Goal: Contribute content: Contribute content

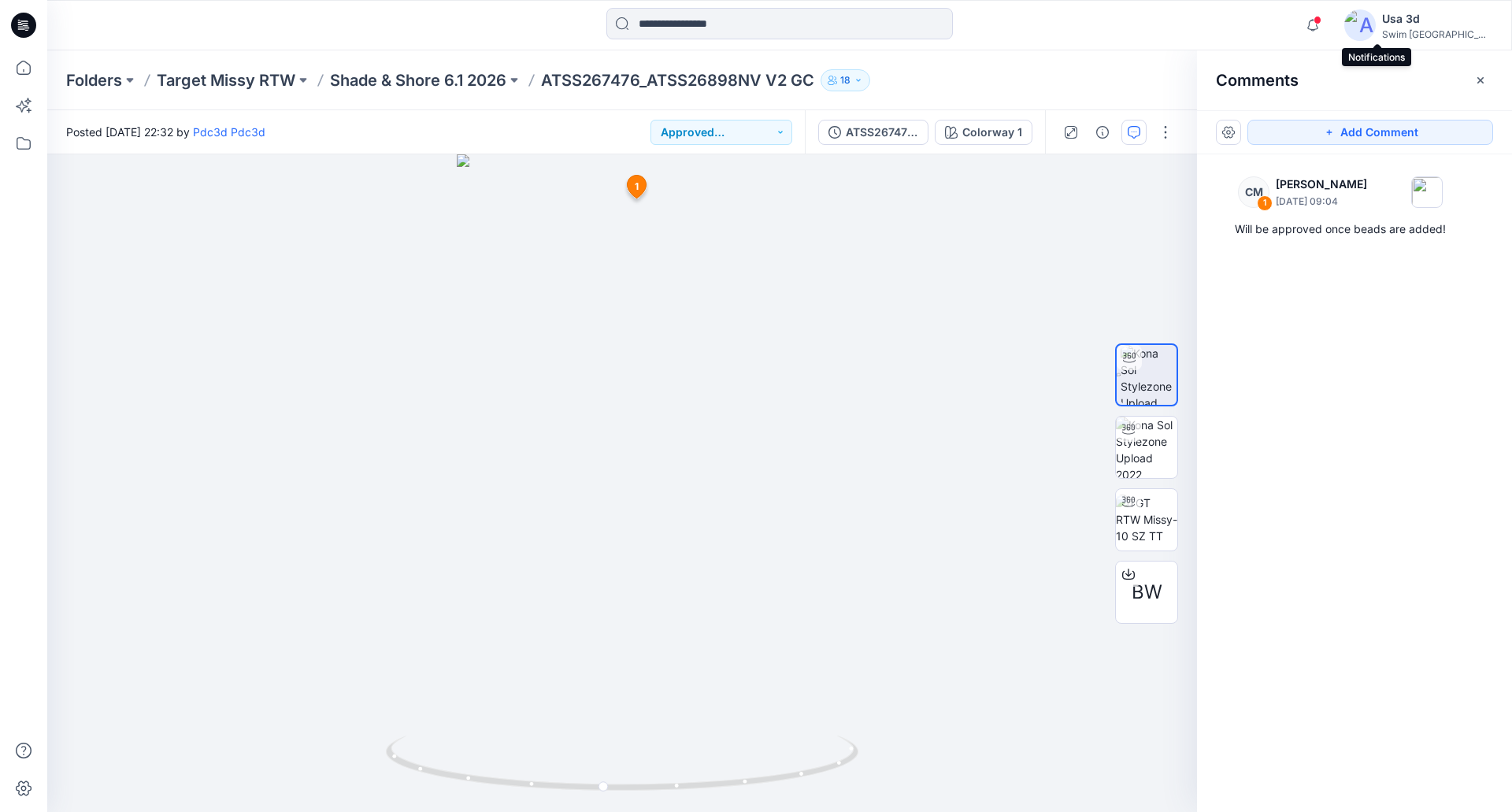
click at [451, 95] on div "Folders Target Missy RTW Shade & Shore 6.1 2026 ATSS267476_ATSS26898NV V2 GC 18" at bounding box center [780, 80] width 1465 height 60
click at [455, 82] on p "Shade & Shore 6.1 2026" at bounding box center [418, 80] width 176 height 22
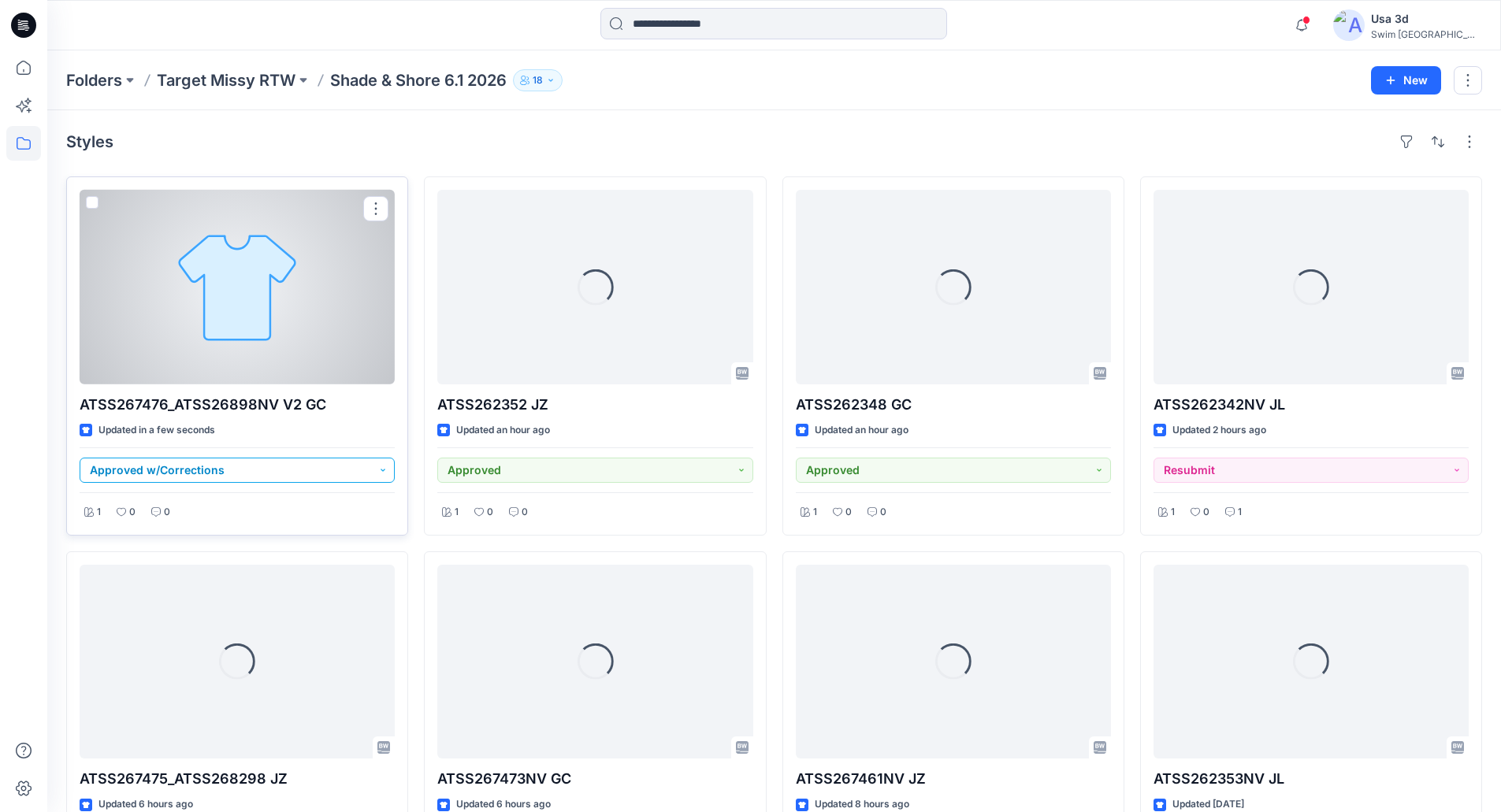
click at [262, 472] on button "Approved w/Corrections" at bounding box center [237, 470] width 315 height 25
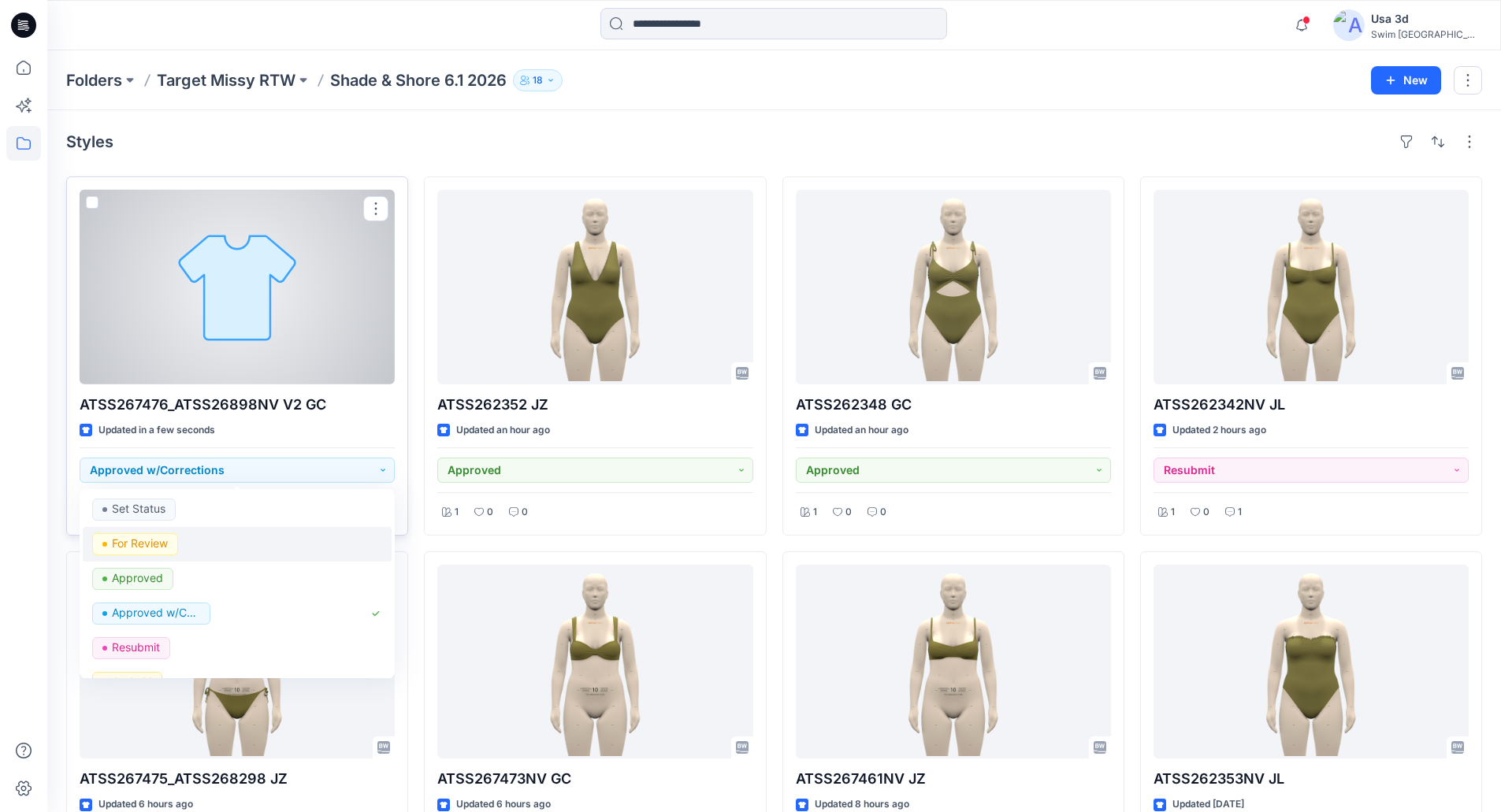
click at [193, 553] on div "For Review" at bounding box center [237, 544] width 290 height 22
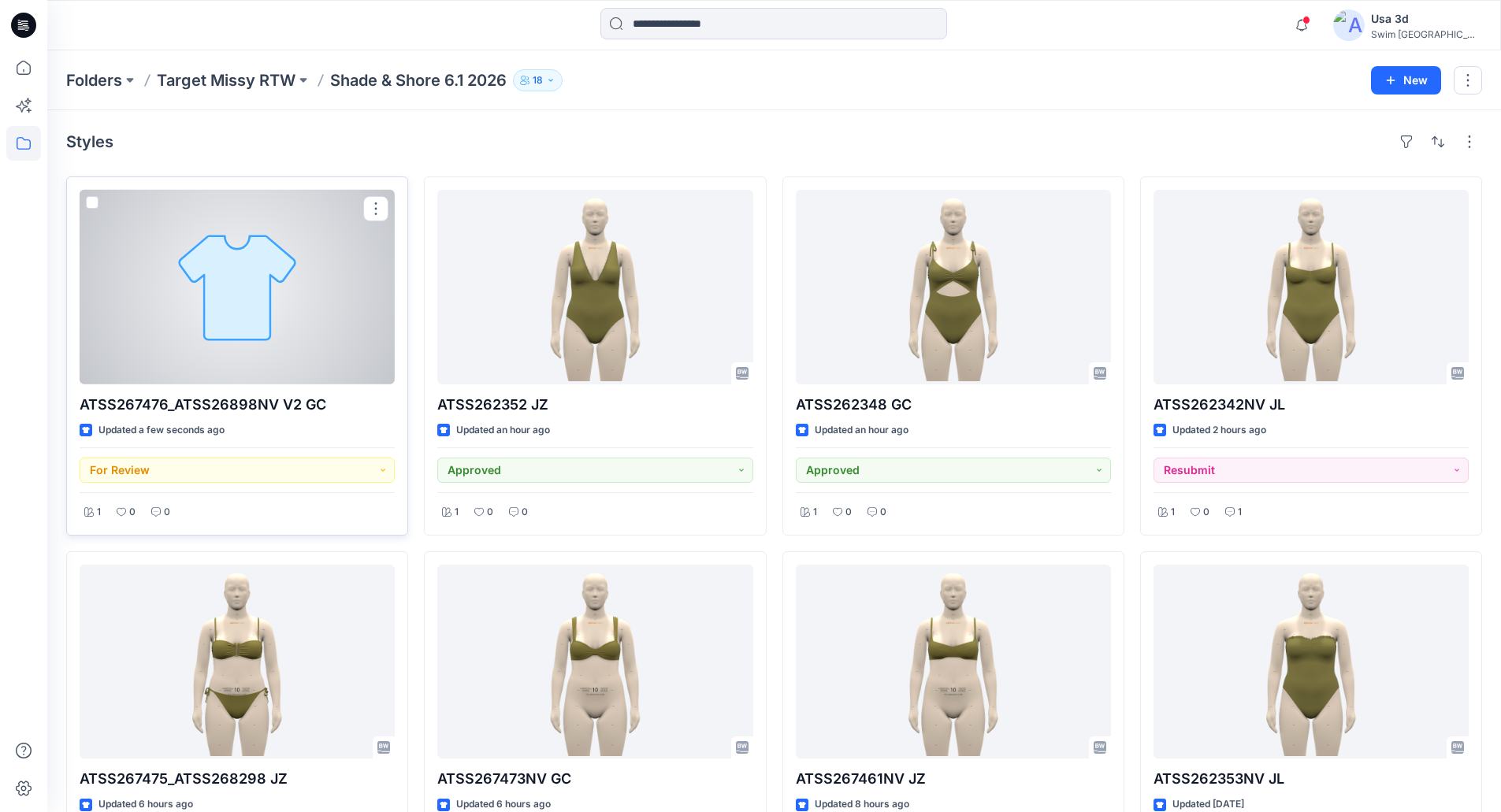
click at [282, 332] on div at bounding box center [237, 287] width 315 height 194
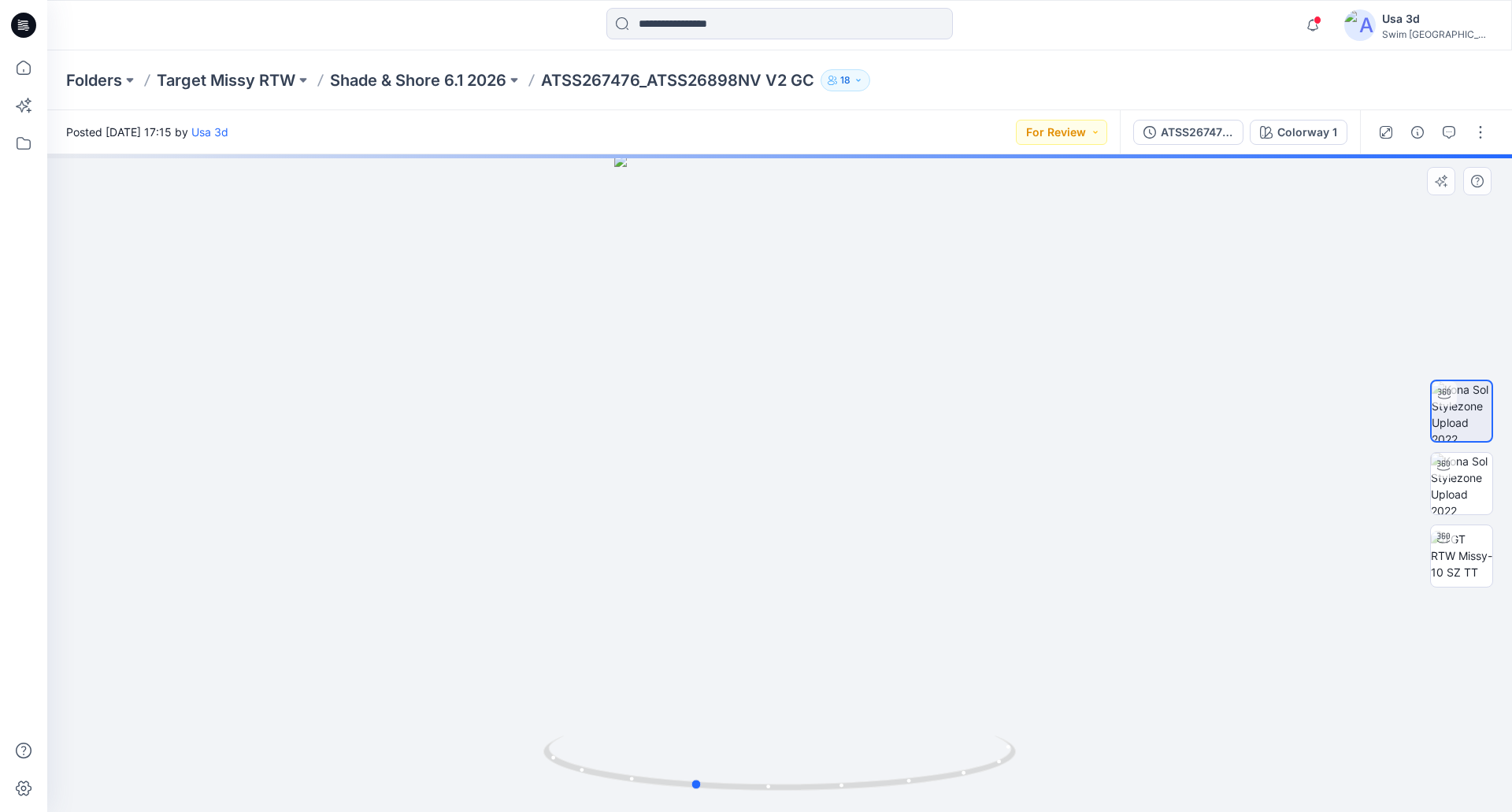
drag, startPoint x: 850, startPoint y: 488, endPoint x: 765, endPoint y: 491, distance: 85.1
click at [765, 491] on div at bounding box center [780, 483] width 1465 height 658
click at [731, 502] on div at bounding box center [780, 483] width 1465 height 658
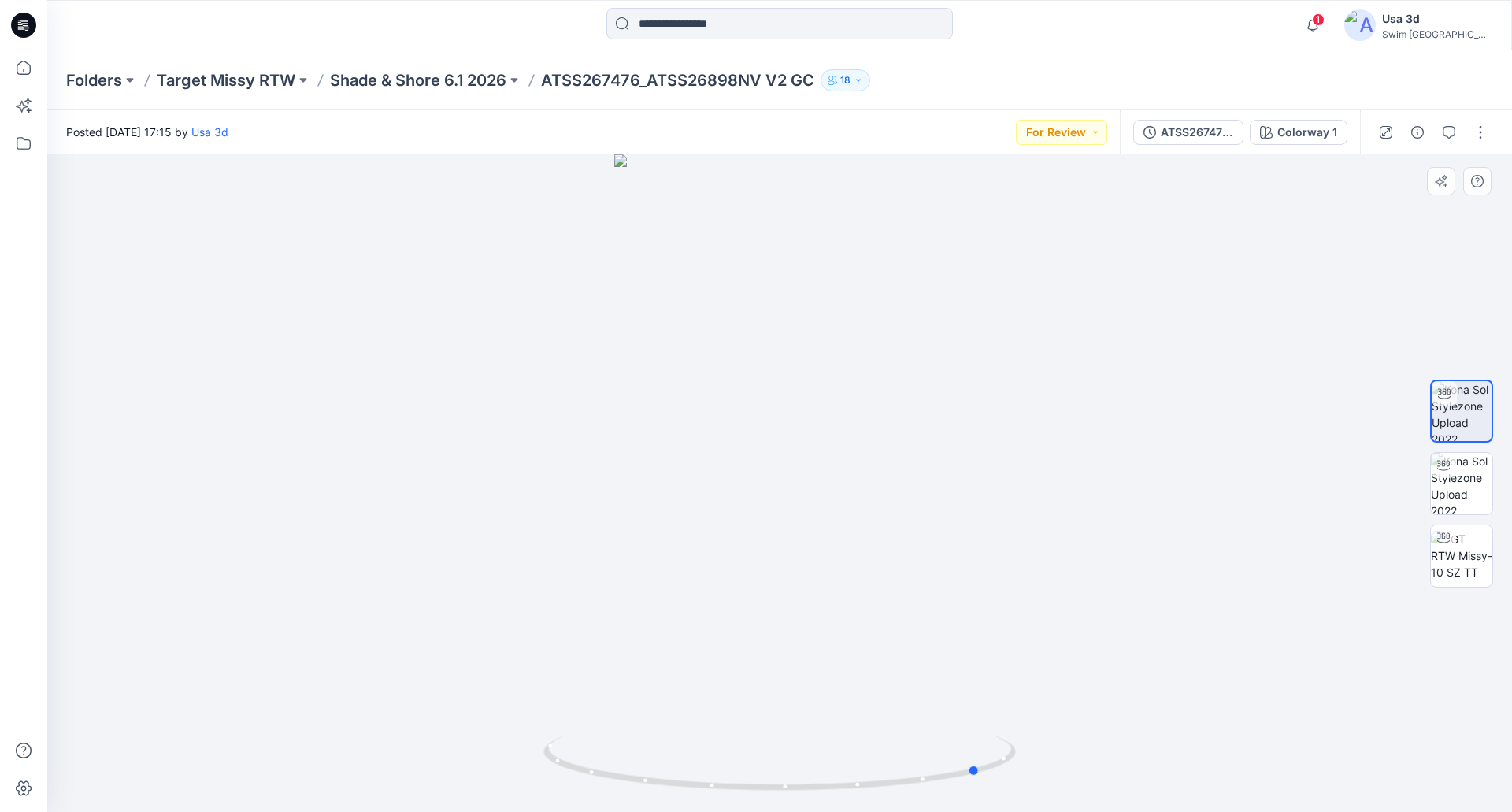
drag, startPoint x: 760, startPoint y: 606, endPoint x: 993, endPoint y: 592, distance: 233.4
click at [994, 593] on div at bounding box center [780, 483] width 1465 height 658
drag, startPoint x: 838, startPoint y: 602, endPoint x: 804, endPoint y: 596, distance: 34.5
click at [719, 618] on div at bounding box center [780, 483] width 1465 height 658
click at [1492, 149] on div at bounding box center [1433, 132] width 146 height 44
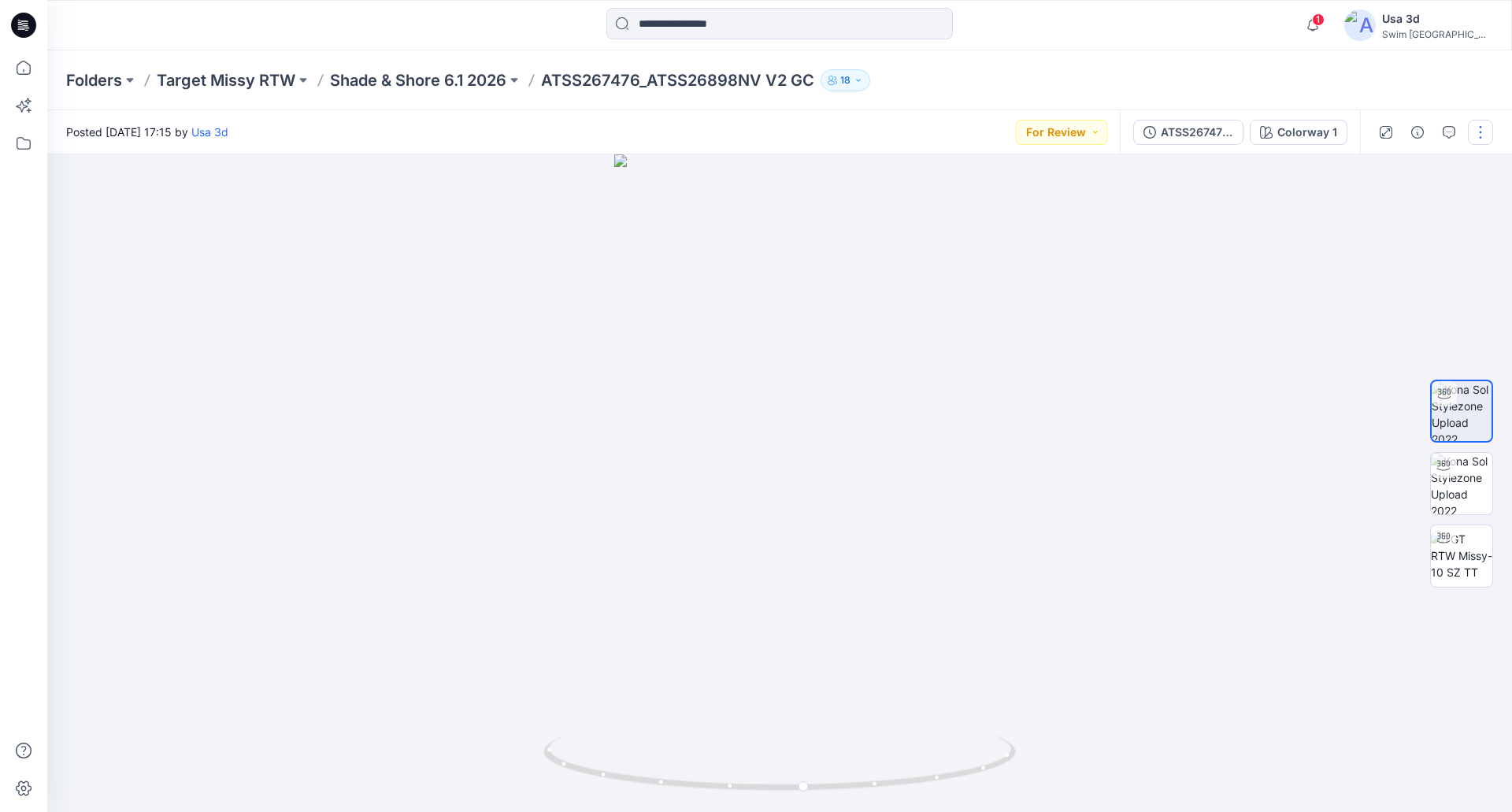
click at [1487, 141] on button "button" at bounding box center [1481, 132] width 25 height 25
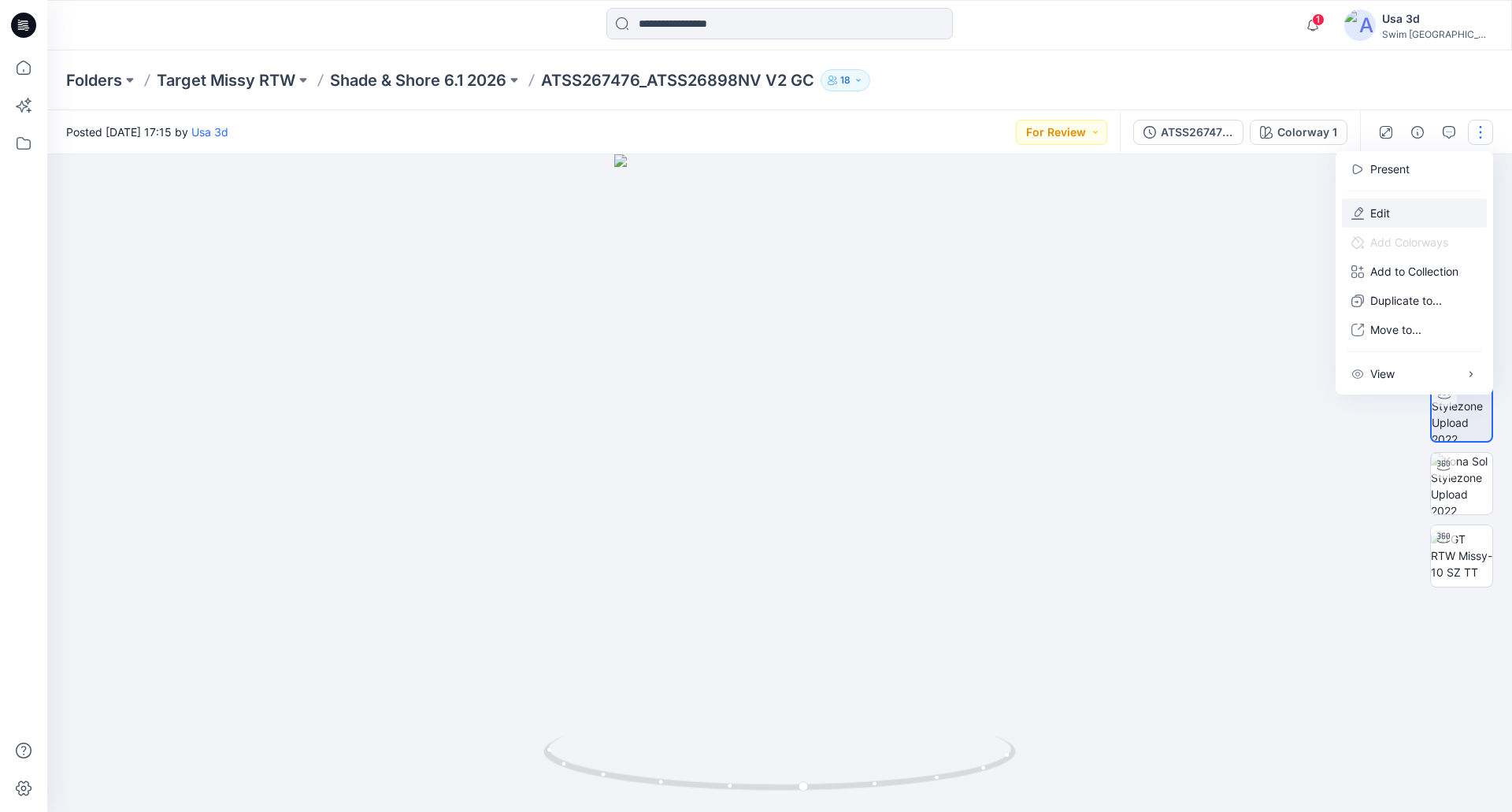
click at [1408, 215] on button "Edit" at bounding box center [1415, 212] width 145 height 30
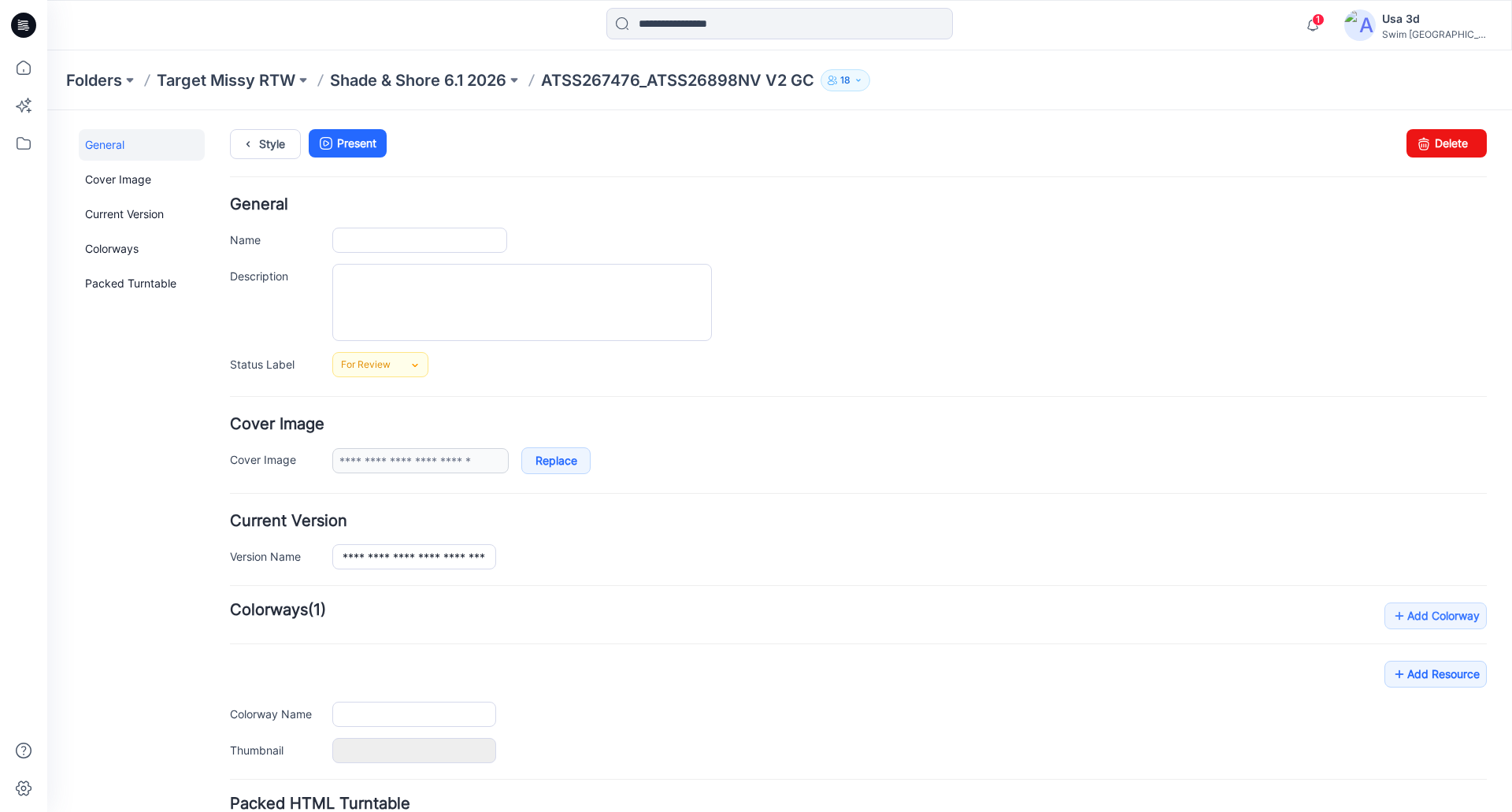
type input "**********"
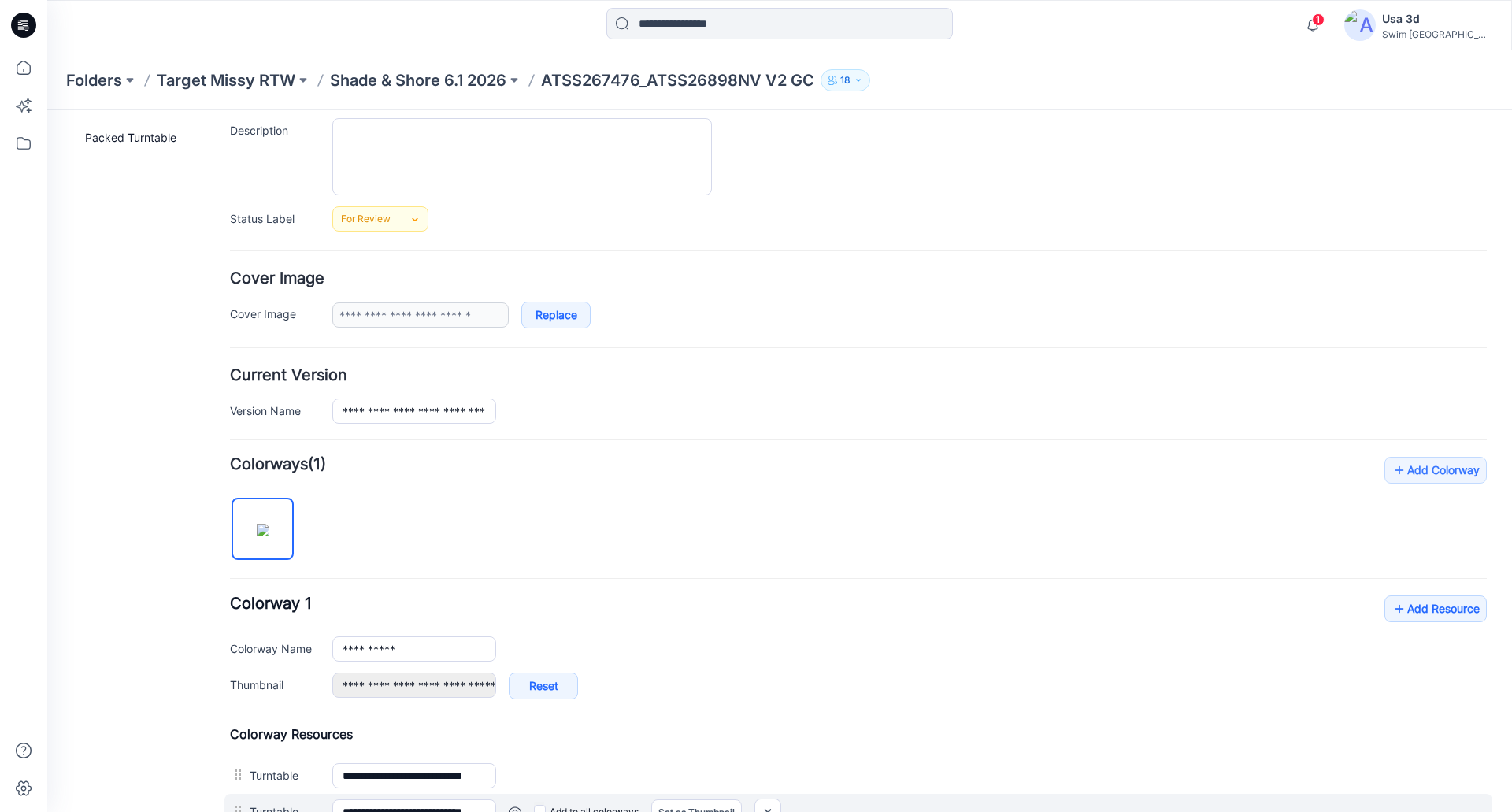
scroll to position [315, 0]
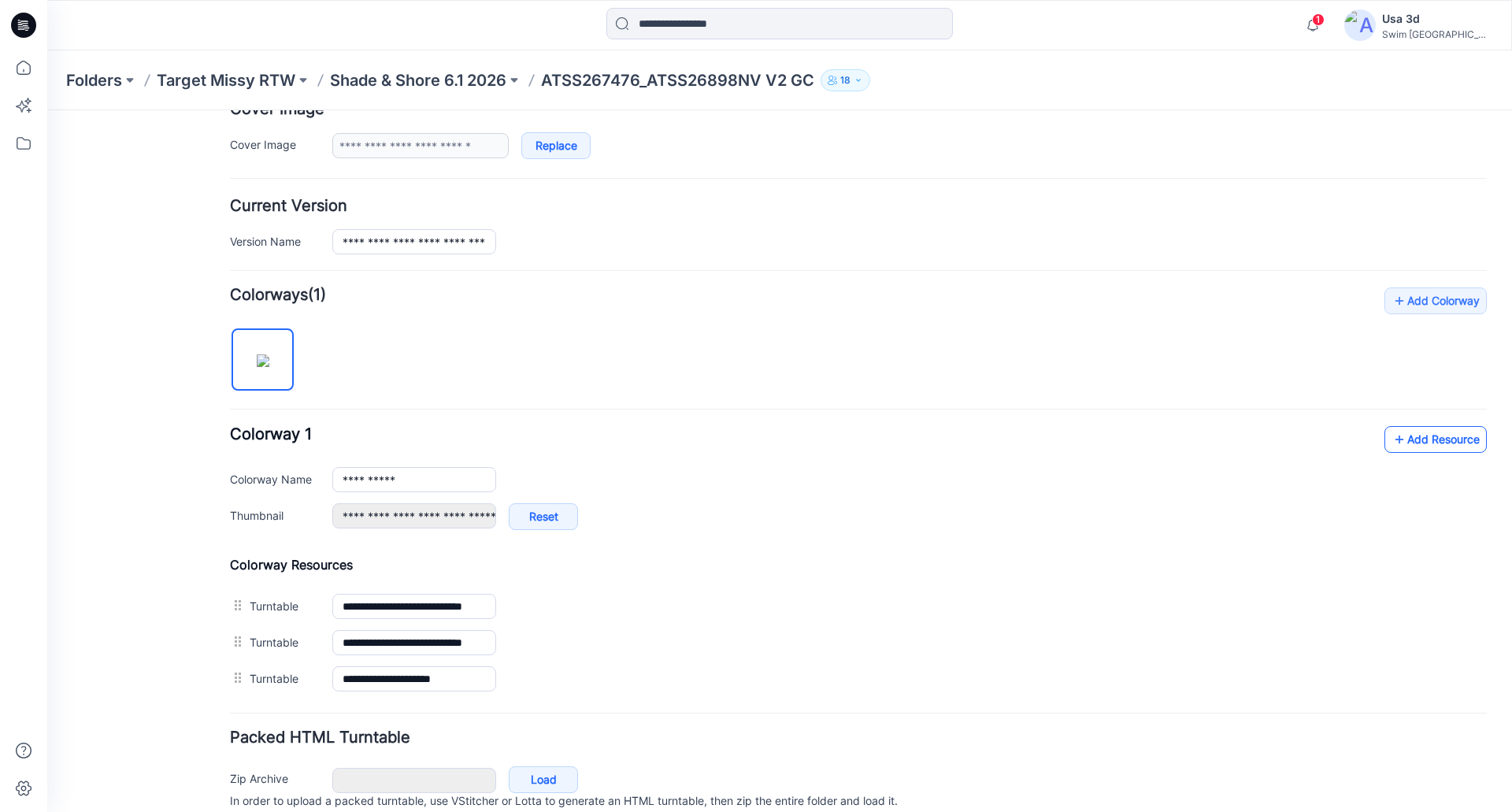
click at [1438, 443] on link "Add Resource" at bounding box center [1436, 440] width 103 height 27
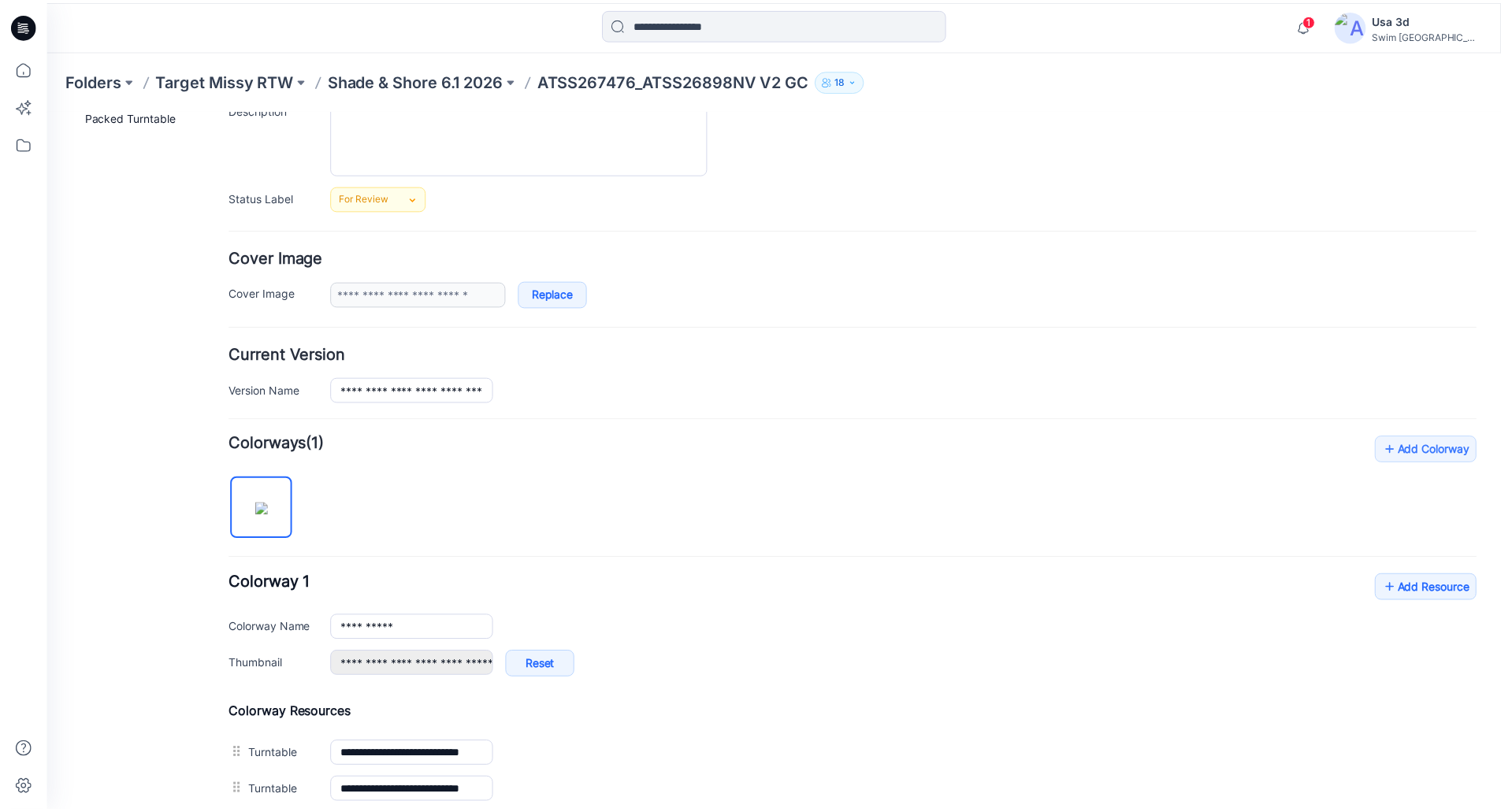
scroll to position [417, 0]
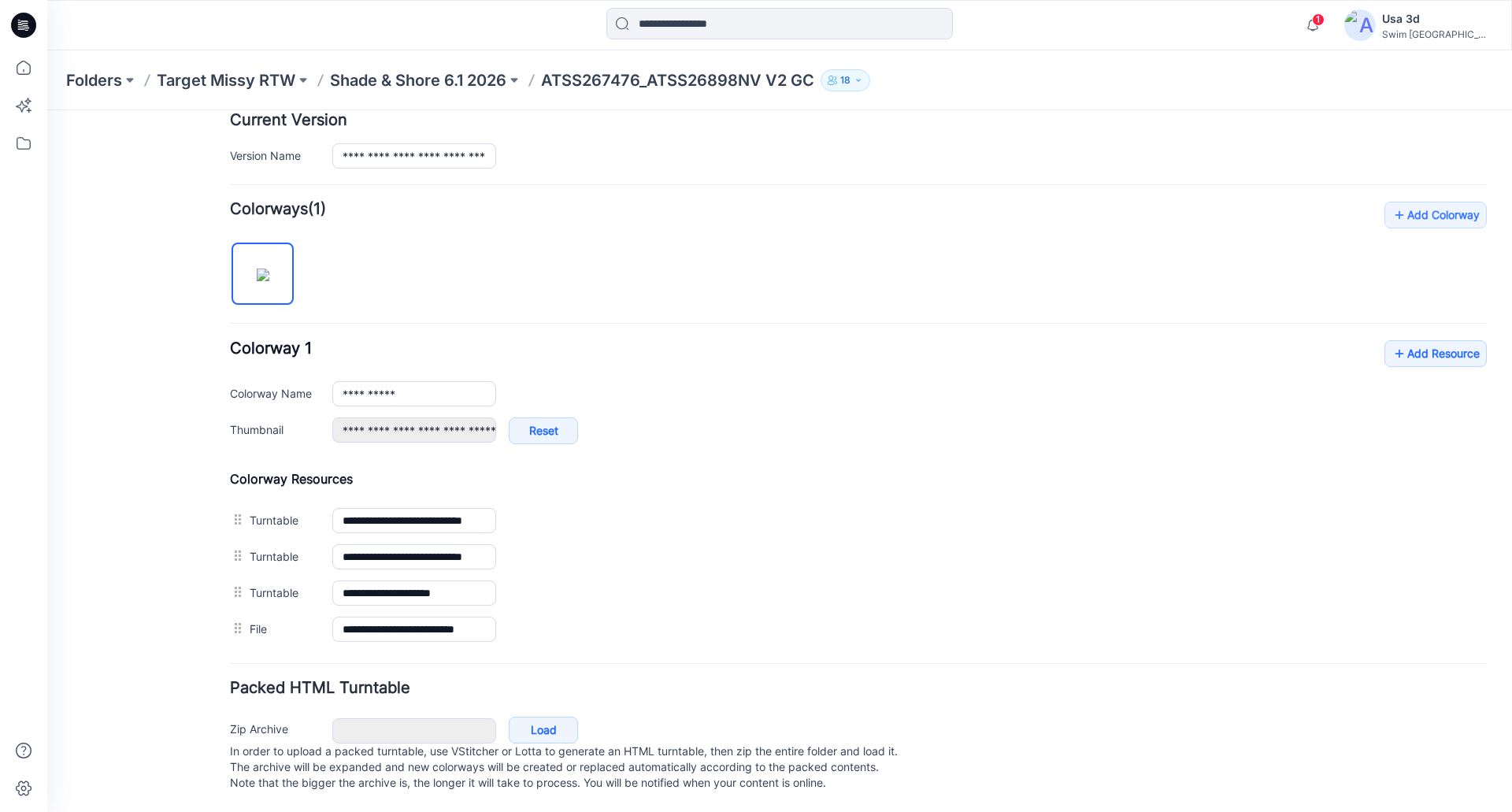
click at [27, 26] on icon at bounding box center [26, 25] width 7 height 1
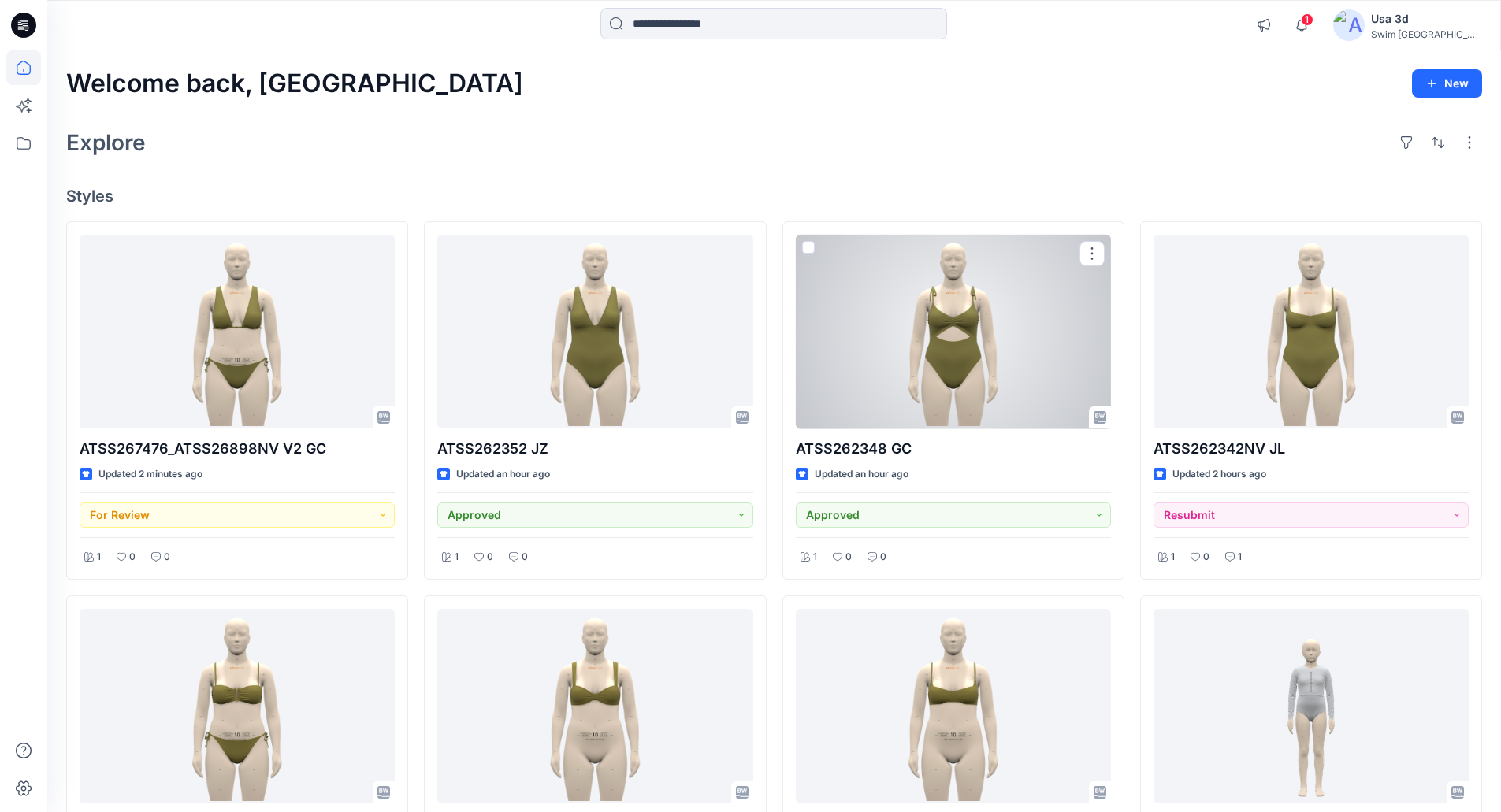
click at [964, 357] on div at bounding box center [952, 331] width 315 height 194
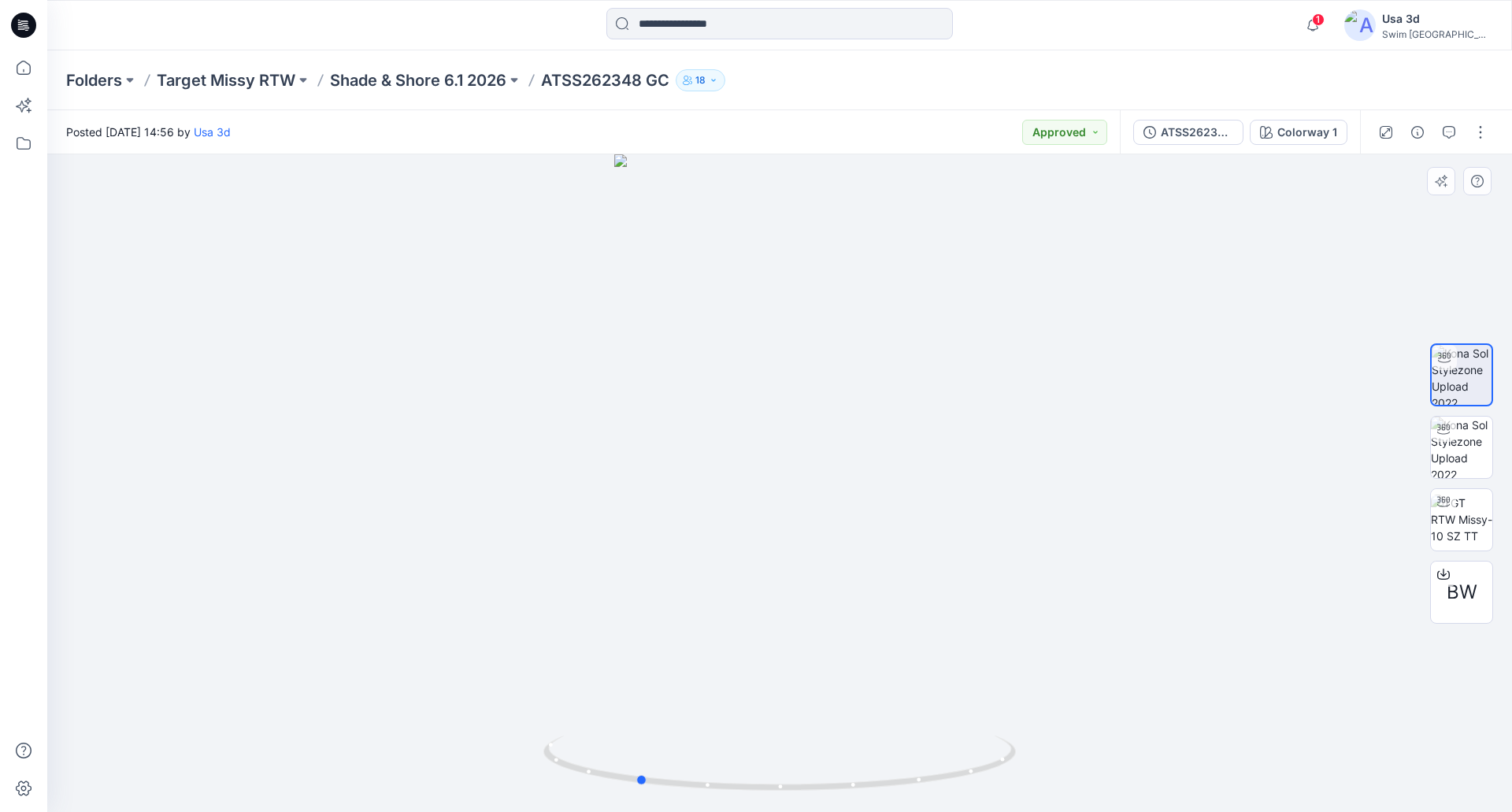
drag, startPoint x: 827, startPoint y: 415, endPoint x: 685, endPoint y: 413, distance: 142.0
click at [685, 413] on div at bounding box center [780, 483] width 1465 height 658
click at [783, 423] on img at bounding box center [779, 324] width 733 height 976
drag, startPoint x: 841, startPoint y: 484, endPoint x: 580, endPoint y: 444, distance: 264.0
click at [582, 485] on div at bounding box center [780, 483] width 1465 height 658
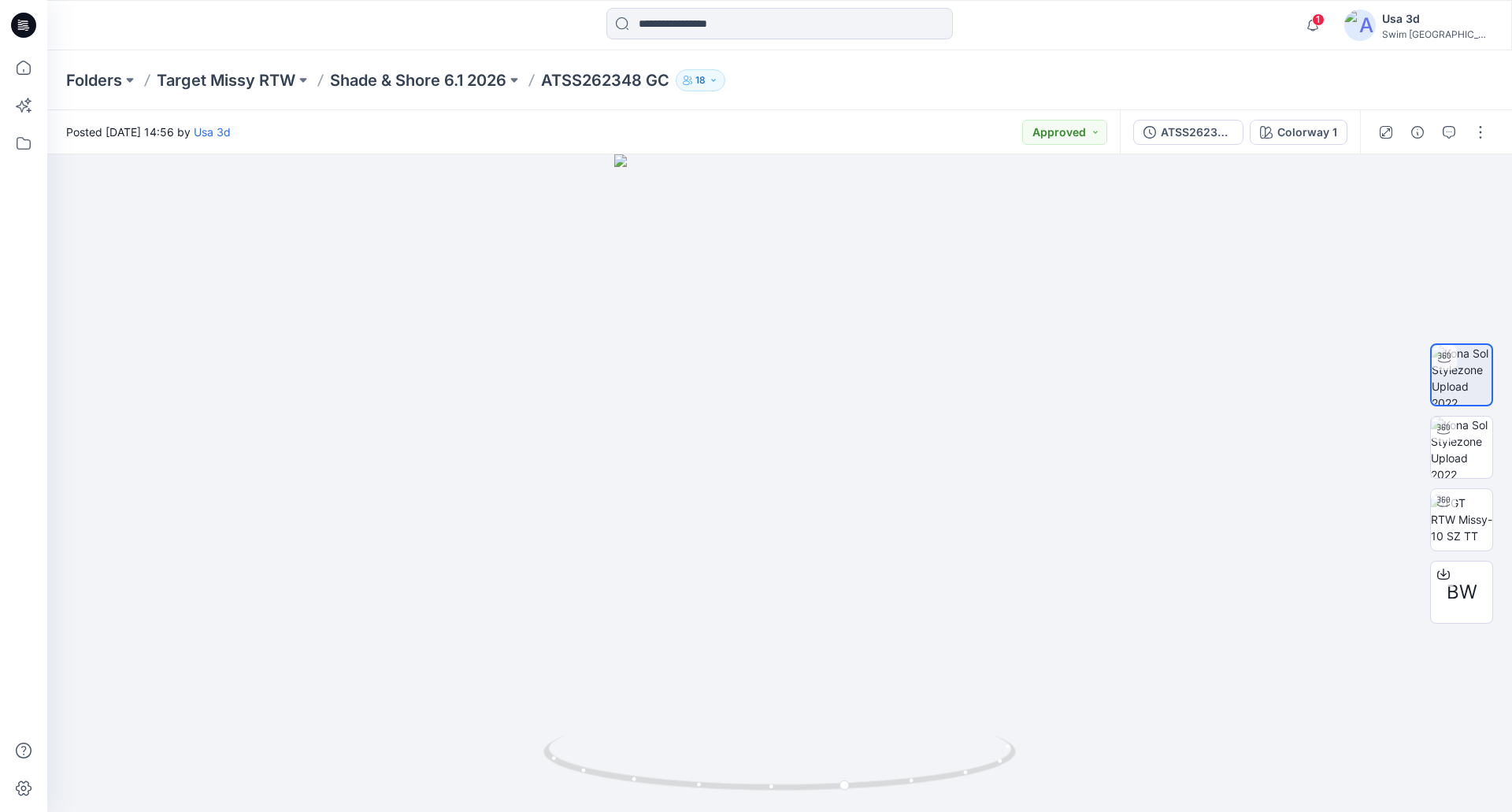
click at [20, 29] on icon at bounding box center [24, 25] width 25 height 25
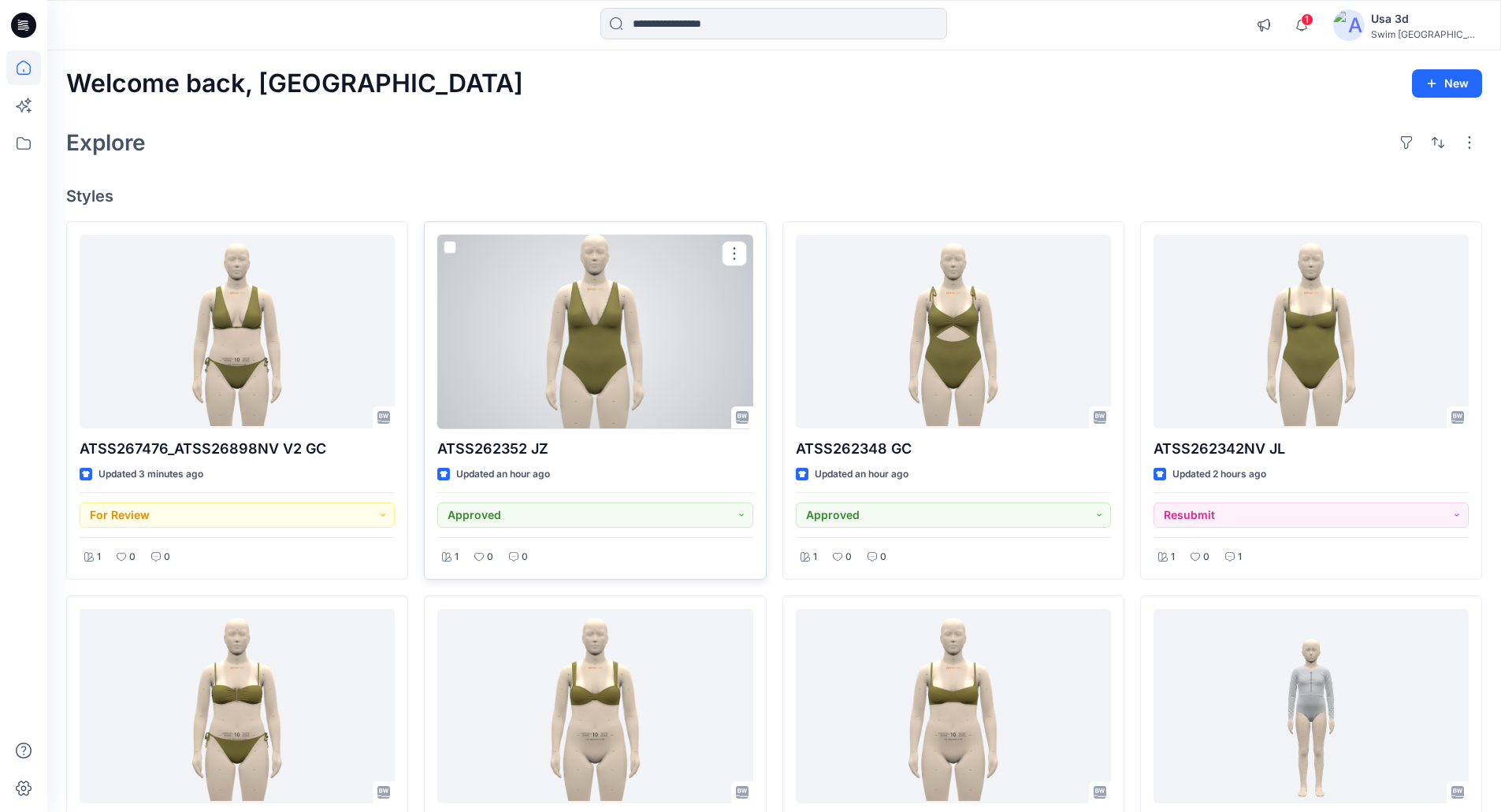
click at [544, 358] on div at bounding box center [594, 331] width 315 height 194
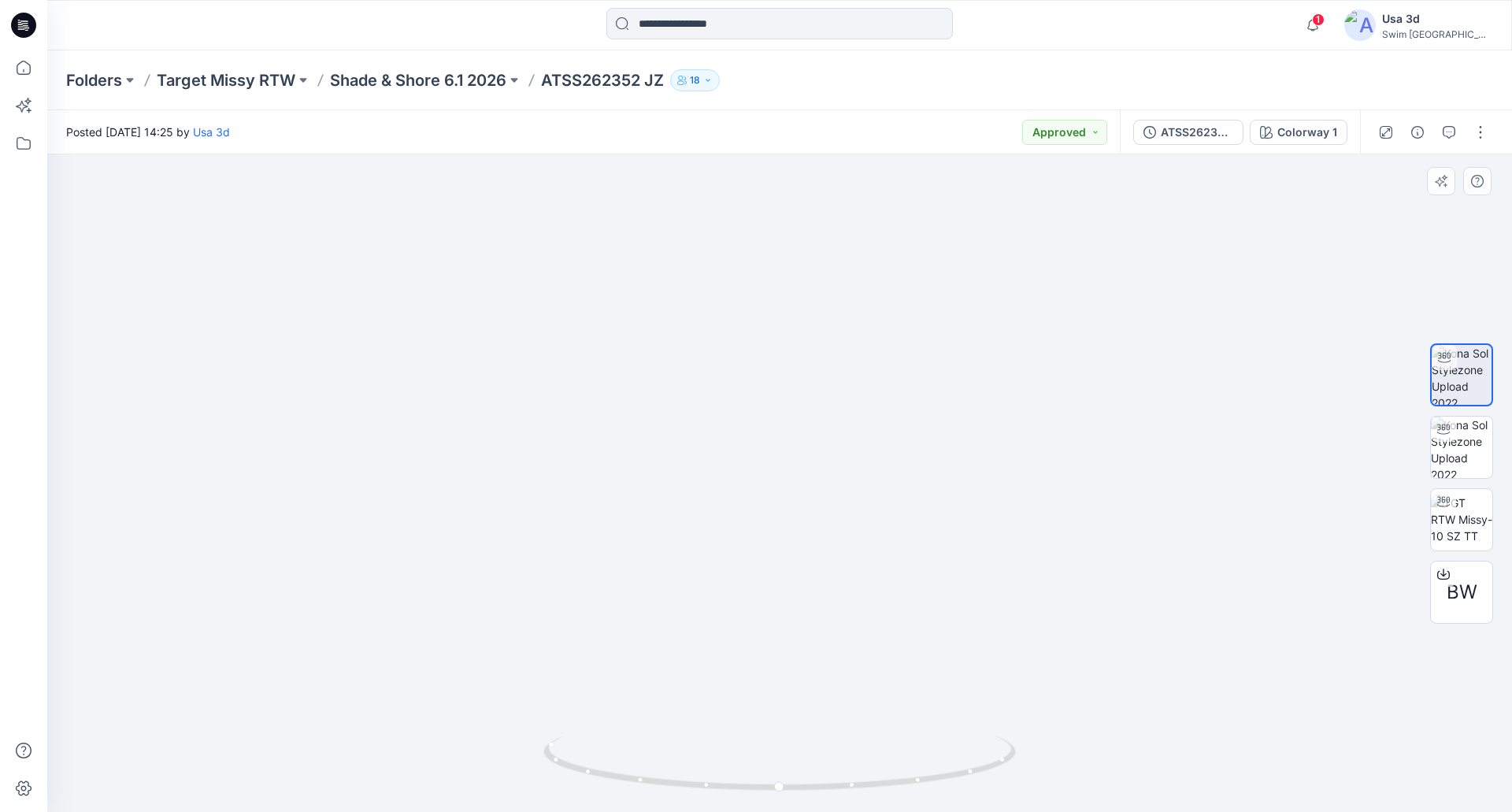
drag, startPoint x: 767, startPoint y: 283, endPoint x: 755, endPoint y: 407, distance: 124.6
click at [755, 407] on img at bounding box center [779, 353] width 733 height 918
click at [1324, 25] on span "1" at bounding box center [1318, 19] width 12 height 12
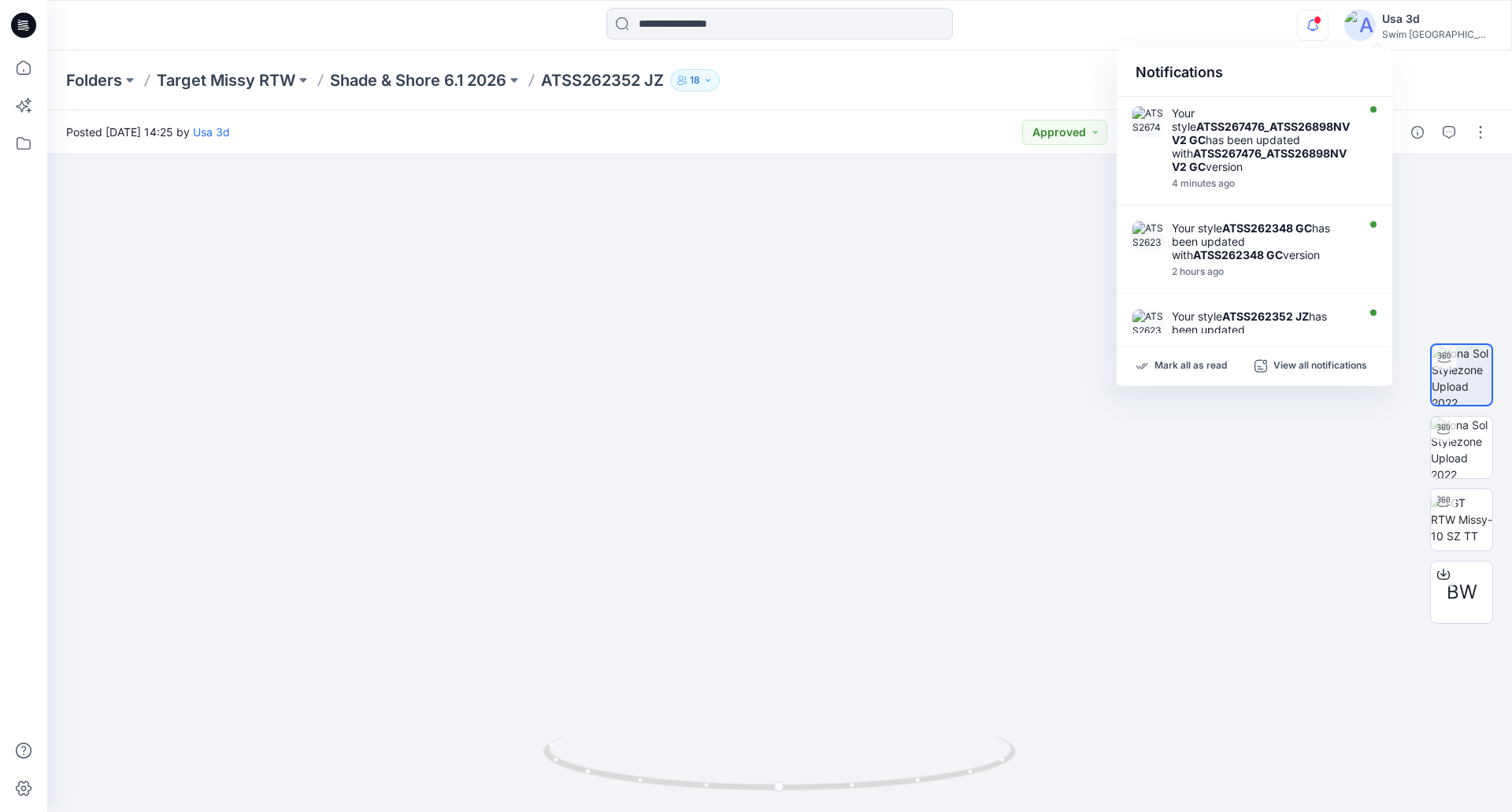
click at [1328, 25] on icon "button" at bounding box center [1312, 25] width 30 height 31
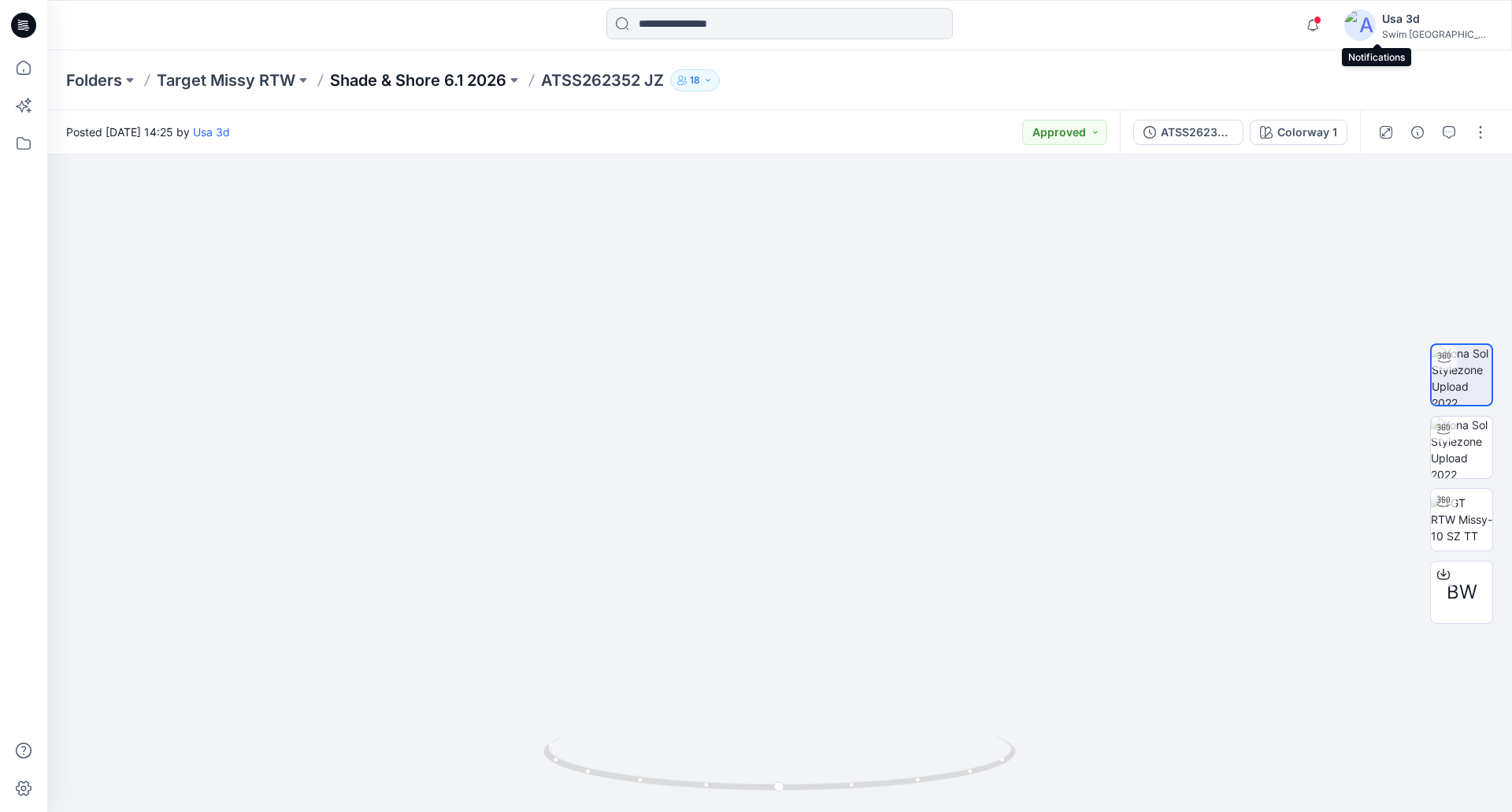
click at [441, 89] on p "Shade & Shore 6.1 2026" at bounding box center [418, 80] width 176 height 22
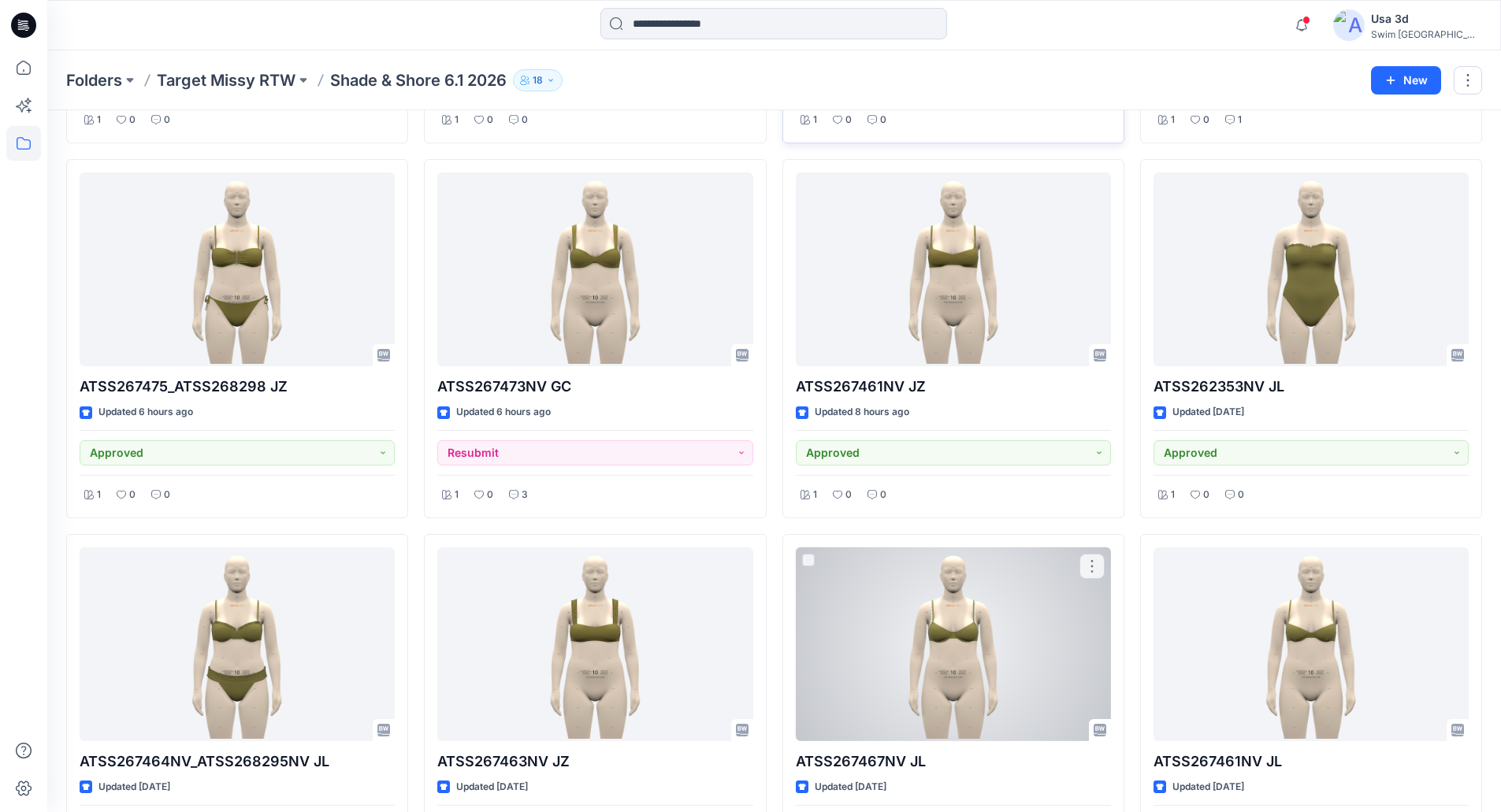
scroll to position [390, 0]
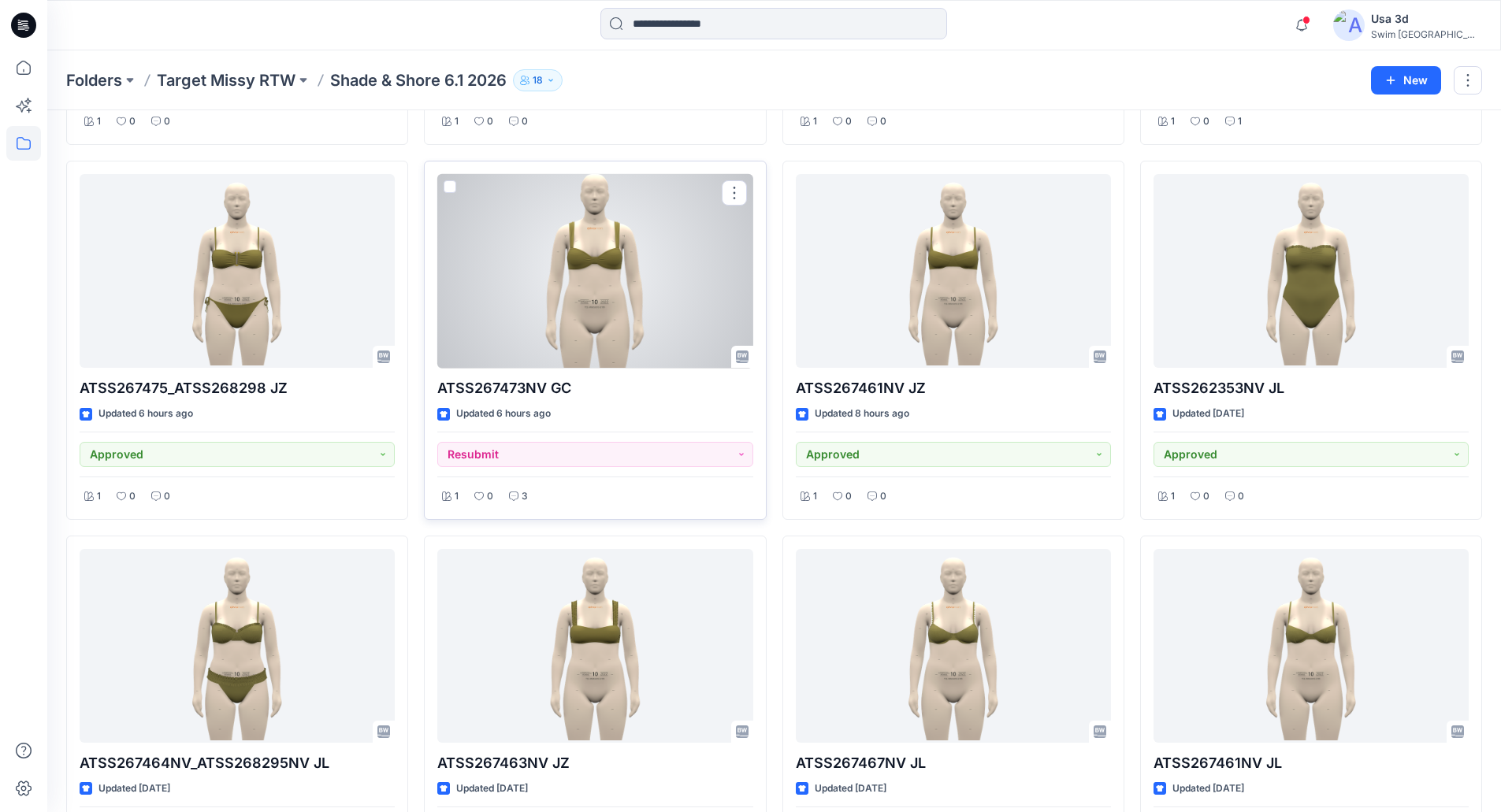
click at [610, 289] on div at bounding box center [594, 271] width 315 height 194
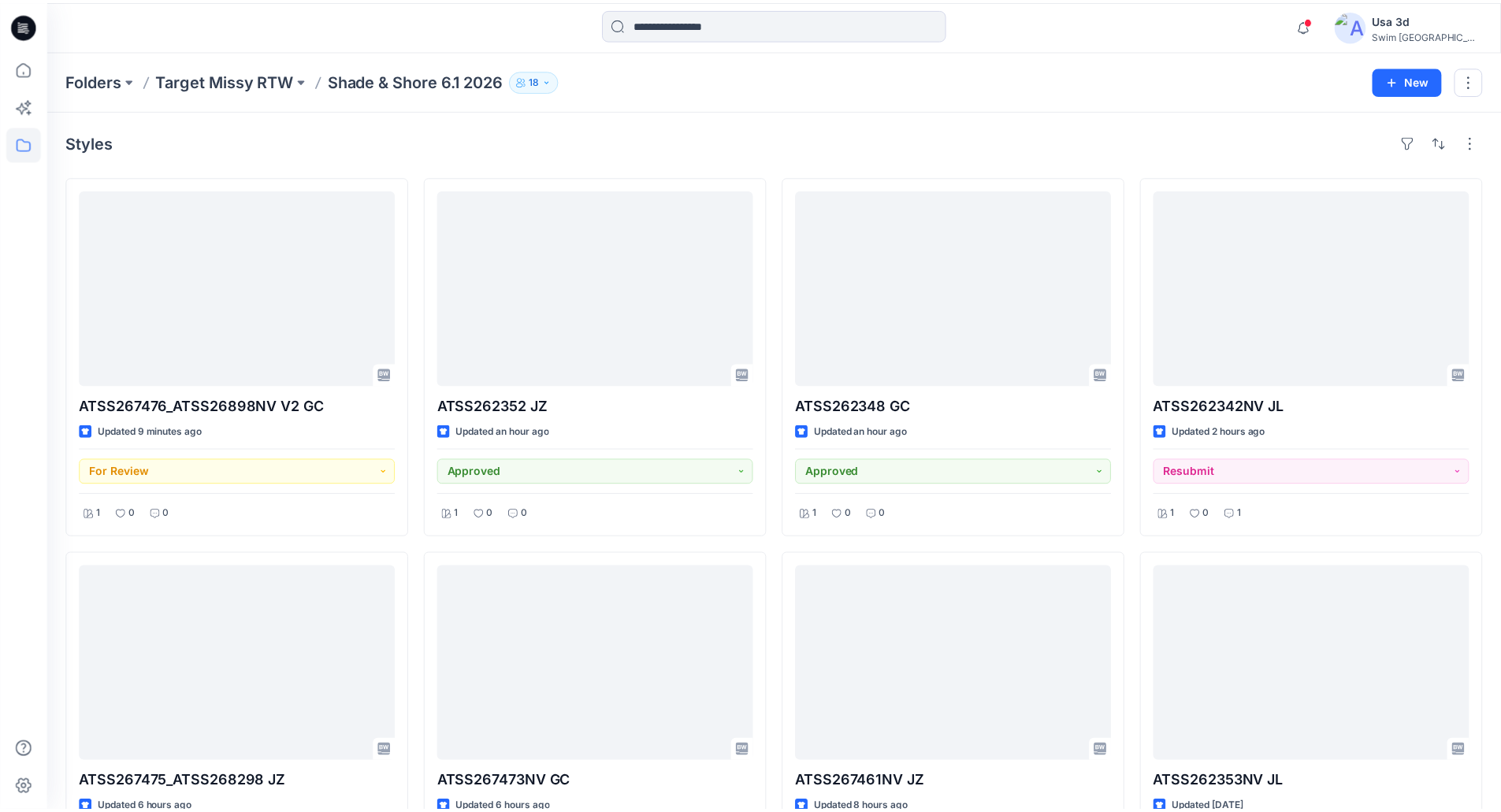
scroll to position [390, 0]
